Goal: Task Accomplishment & Management: Use online tool/utility

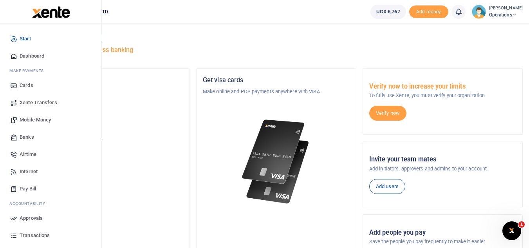
click at [30, 188] on span "Pay Bill" at bounding box center [28, 189] width 16 height 8
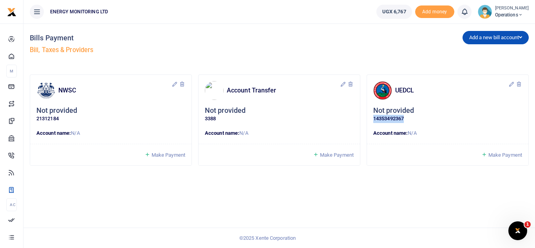
drag, startPoint x: 373, startPoint y: 118, endPoint x: 405, endPoint y: 118, distance: 31.3
click at [405, 118] on p "14353492367" at bounding box center [447, 119] width 149 height 8
copy p "14353492367"
